Goal: Task Accomplishment & Management: Use online tool/utility

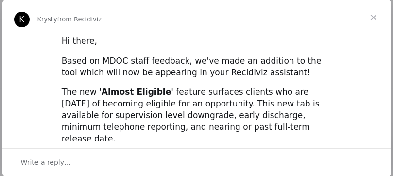
click at [374, 13] on span "Close" at bounding box center [373, 17] width 35 height 35
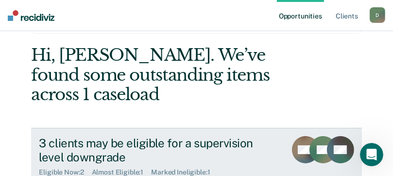
scroll to position [146, 0]
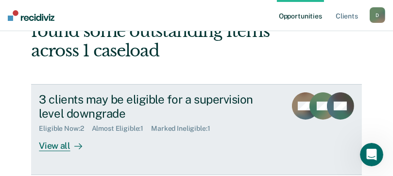
click at [58, 150] on div "View all" at bounding box center [66, 142] width 54 height 19
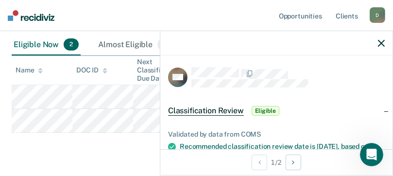
scroll to position [97, 0]
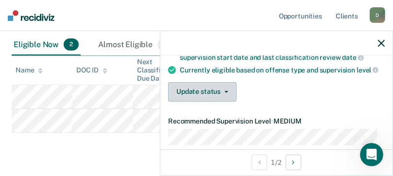
click at [230, 93] on button "Update status" at bounding box center [202, 91] width 69 height 19
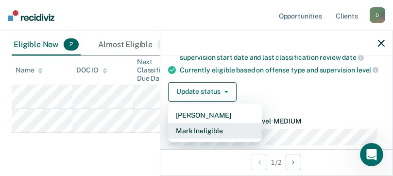
drag, startPoint x: 215, startPoint y: 123, endPoint x: 214, endPoint y: 137, distance: 13.7
click at [214, 137] on div "[PERSON_NAME] Mark Ineligible" at bounding box center [215, 123] width 94 height 39
click at [214, 137] on button "Mark Ineligible" at bounding box center [215, 131] width 94 height 16
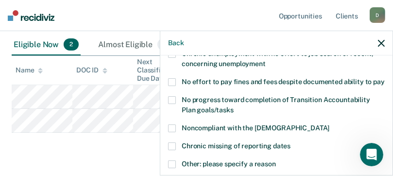
scroll to position [146, 0]
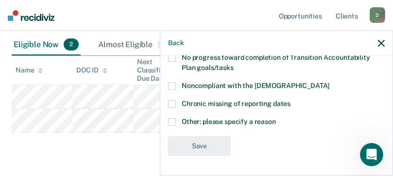
click at [175, 122] on span at bounding box center [172, 122] width 8 height 8
click at [276, 118] on input "Other: please specify a reason" at bounding box center [276, 118] width 0 height 0
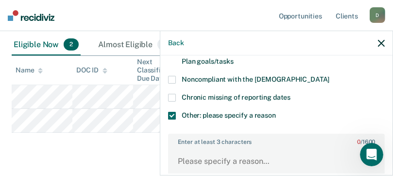
scroll to position [194, 0]
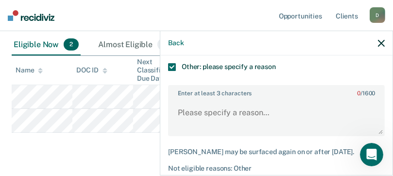
click at [251, 107] on div "Enter at least 3 characters 0 / 1600" at bounding box center [276, 110] width 217 height 51
click at [206, 109] on textarea "Enter at least 3 characters 0 / 1600" at bounding box center [276, 117] width 215 height 36
click at [220, 122] on textarea "Enter at least 3 characters 0 / 1600" at bounding box center [276, 117] width 215 height 36
click at [231, 124] on textarea "Enter at least 3 characters 0 / 1600" at bounding box center [276, 117] width 215 height 36
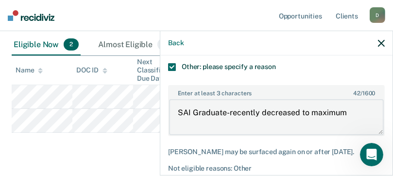
drag, startPoint x: 345, startPoint y: 122, endPoint x: 180, endPoint y: 122, distance: 164.8
click at [175, 122] on textarea "SAI Graduate-recently decreased to maximum" at bounding box center [276, 117] width 215 height 36
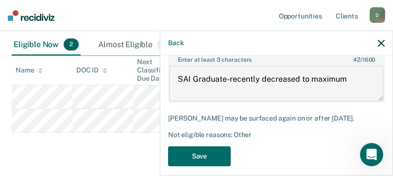
scroll to position [246, 0]
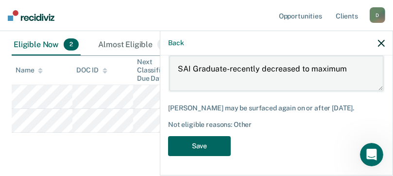
type textarea "SAI Graduate-recently decreased to maximum"
click at [219, 148] on button "Save" at bounding box center [199, 146] width 63 height 20
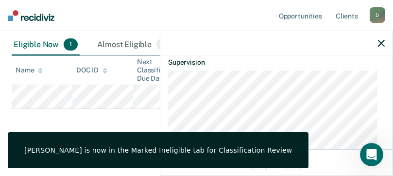
scroll to position [167, 0]
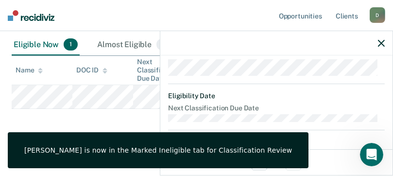
click at [382, 43] on icon "button" at bounding box center [381, 43] width 7 height 7
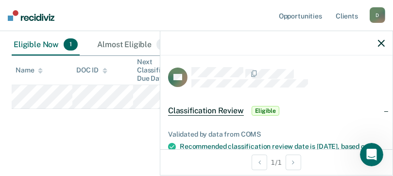
scroll to position [97, 0]
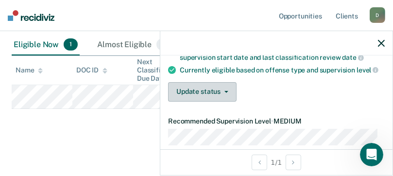
click at [227, 102] on button "Update status" at bounding box center [202, 91] width 69 height 19
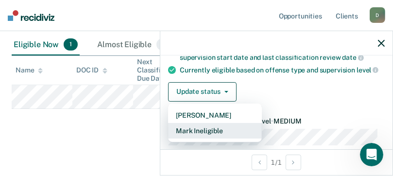
scroll to position [101, 0]
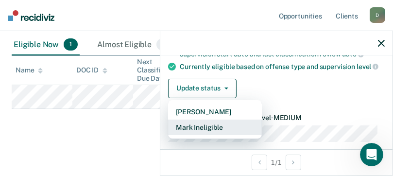
click at [206, 135] on button "Mark Ineligible" at bounding box center [215, 128] width 94 height 16
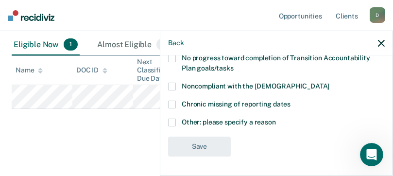
scroll to position [148, 0]
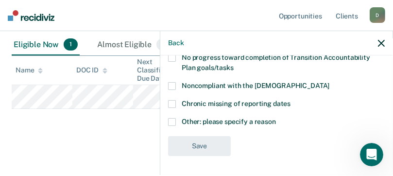
click at [173, 123] on span at bounding box center [172, 122] width 8 height 8
click at [276, 118] on input "Other: please specify a reason" at bounding box center [276, 118] width 0 height 0
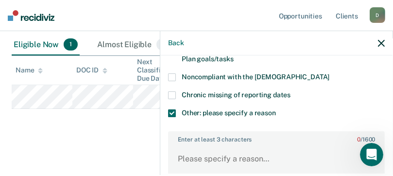
click at [187, 143] on label "Enter at least 3 characters 0 / 1600" at bounding box center [276, 137] width 215 height 11
click at [187, 151] on textarea "Enter at least 3 characters 0 / 1600" at bounding box center [276, 163] width 215 height 36
drag, startPoint x: 188, startPoint y: 150, endPoint x: 178, endPoint y: 163, distance: 15.9
click at [178, 163] on textarea "Enter at least 3 characters 0 / 1600" at bounding box center [276, 163] width 215 height 36
paste textarea "SAI Graduate-recently decreased to maximum"
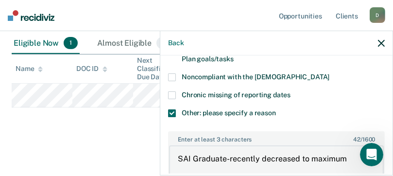
scroll to position [246, 0]
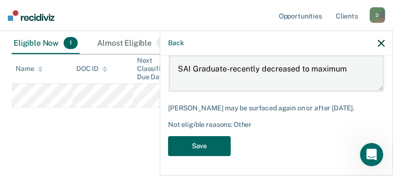
type textarea "SAI Graduate-recently decreased to maximum"
click at [210, 147] on button "Save" at bounding box center [199, 146] width 63 height 20
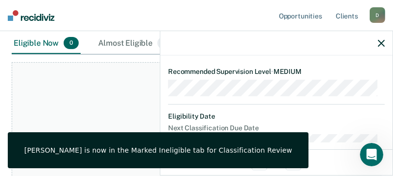
click at [374, 42] on div at bounding box center [276, 43] width 232 height 24
click at [385, 42] on div at bounding box center [276, 43] width 232 height 24
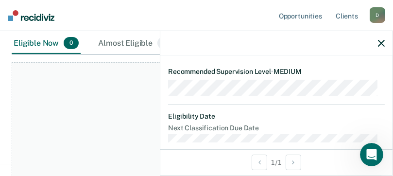
click at [384, 44] on icon "button" at bounding box center [381, 43] width 7 height 7
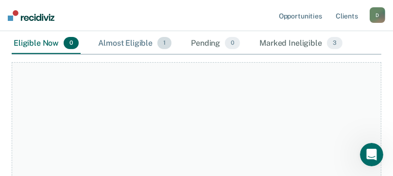
click at [142, 44] on div "Almost Eligible 1" at bounding box center [134, 43] width 77 height 21
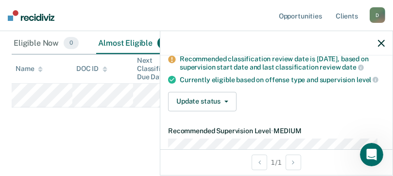
scroll to position [97, 0]
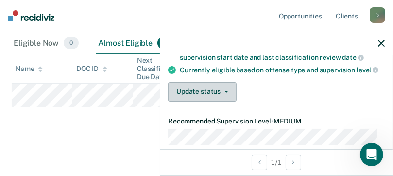
click at [229, 94] on button "Update status" at bounding box center [202, 91] width 69 height 19
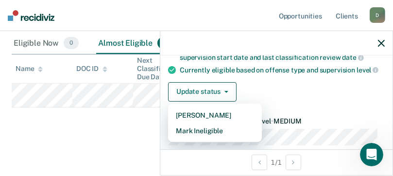
click at [310, 97] on div "Update status [PERSON_NAME] Mark Ineligible" at bounding box center [276, 91] width 217 height 19
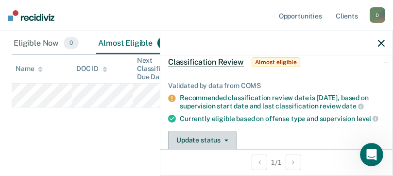
click at [230, 145] on button "Update status" at bounding box center [202, 140] width 69 height 19
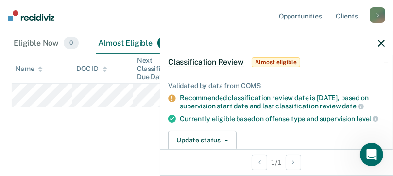
scroll to position [116, 0]
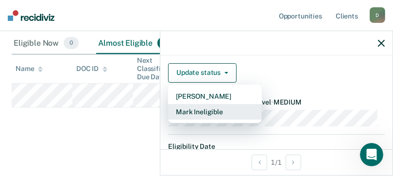
click at [203, 117] on button "Mark Ineligible" at bounding box center [215, 112] width 94 height 16
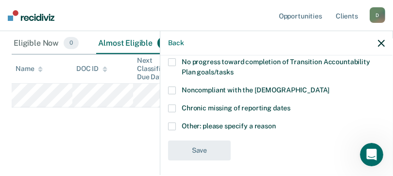
scroll to position [148, 0]
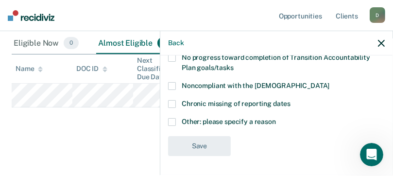
click at [175, 125] on span at bounding box center [172, 122] width 8 height 8
click at [276, 118] on input "Other: please specify a reason" at bounding box center [276, 118] width 0 height 0
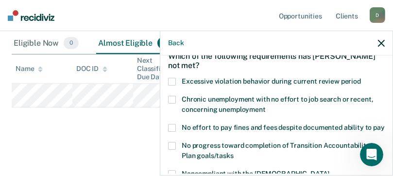
scroll to position [51, 0]
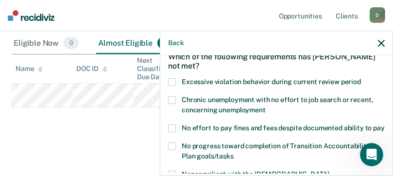
click at [386, 42] on div "Back" at bounding box center [276, 43] width 232 height 24
click at [382, 41] on icon "button" at bounding box center [381, 43] width 7 height 7
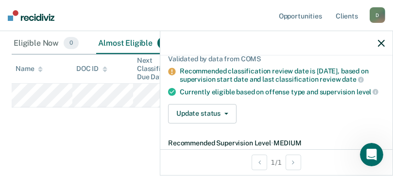
scroll to position [97, 0]
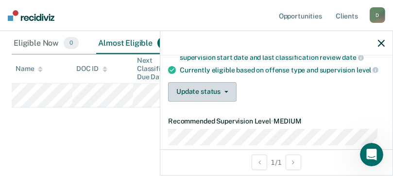
click at [216, 96] on button "Update status" at bounding box center [202, 91] width 69 height 19
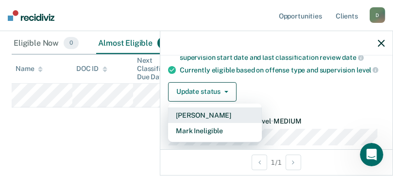
click at [200, 122] on button "[PERSON_NAME]" at bounding box center [215, 115] width 94 height 16
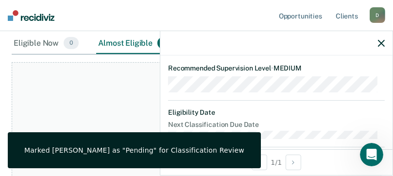
scroll to position [146, 0]
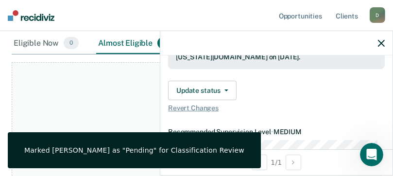
click at [379, 41] on icon "button" at bounding box center [381, 43] width 7 height 7
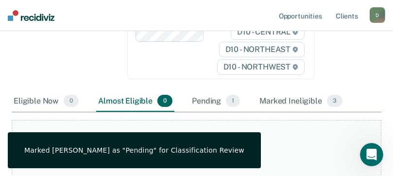
scroll to position [196, 0]
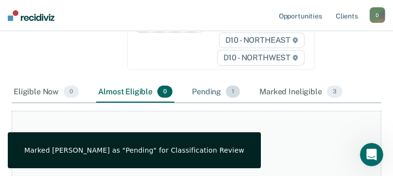
click at [207, 91] on div "Pending 1" at bounding box center [216, 92] width 52 height 21
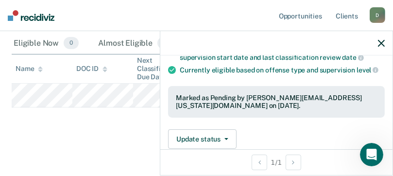
scroll to position [146, 0]
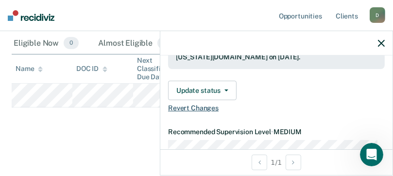
click at [208, 112] on span "Revert Changes" at bounding box center [276, 108] width 217 height 8
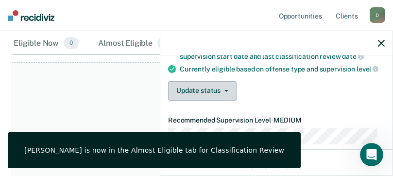
click at [228, 98] on button "Update status" at bounding box center [202, 90] width 69 height 19
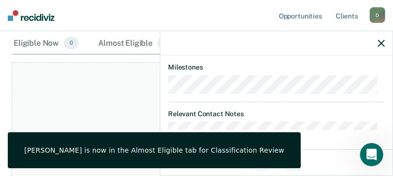
scroll to position [361, 0]
click at [305, 119] on dl "Relevant Contact Notes" at bounding box center [276, 120] width 217 height 20
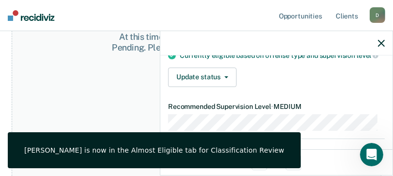
scroll to position [20, 0]
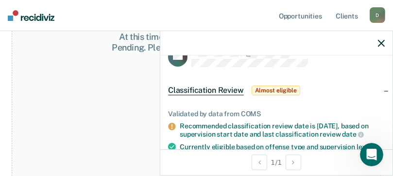
click at [271, 86] on span "Almost eligible" at bounding box center [276, 91] width 49 height 10
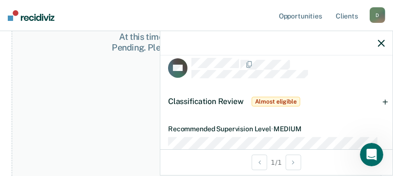
scroll to position [0, 0]
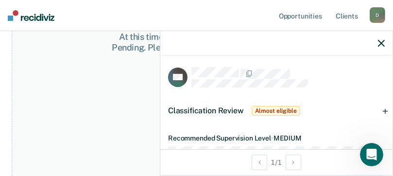
click at [276, 112] on span "Almost eligible" at bounding box center [276, 111] width 49 height 10
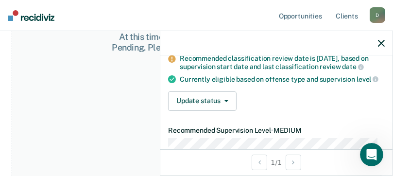
scroll to position [97, 0]
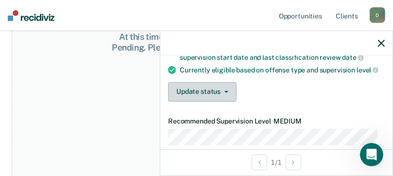
click at [221, 100] on button "Update status" at bounding box center [202, 91] width 69 height 19
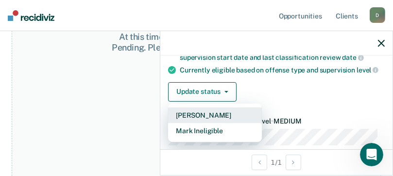
click at [212, 120] on button "[PERSON_NAME]" at bounding box center [215, 115] width 94 height 16
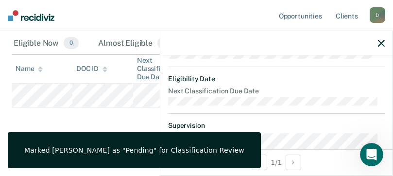
scroll to position [340, 0]
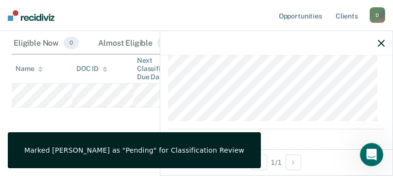
click at [382, 46] on icon "button" at bounding box center [381, 43] width 7 height 7
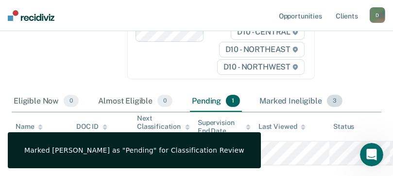
scroll to position [196, 0]
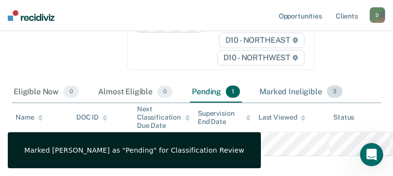
click at [273, 89] on div "Marked Ineligible 3" at bounding box center [301, 92] width 87 height 21
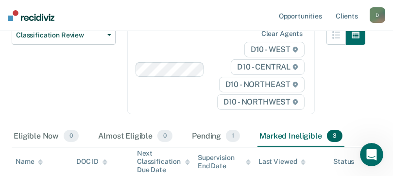
scroll to position [195, 0]
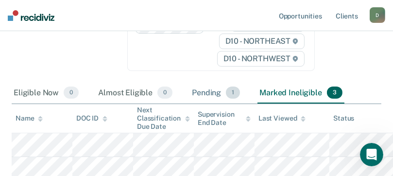
click at [210, 91] on div "Pending 1" at bounding box center [216, 93] width 52 height 21
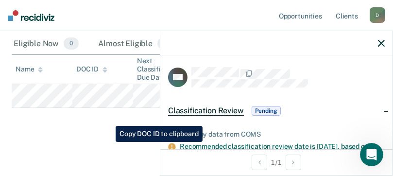
scroll to position [244, 0]
